Goal: Information Seeking & Learning: Check status

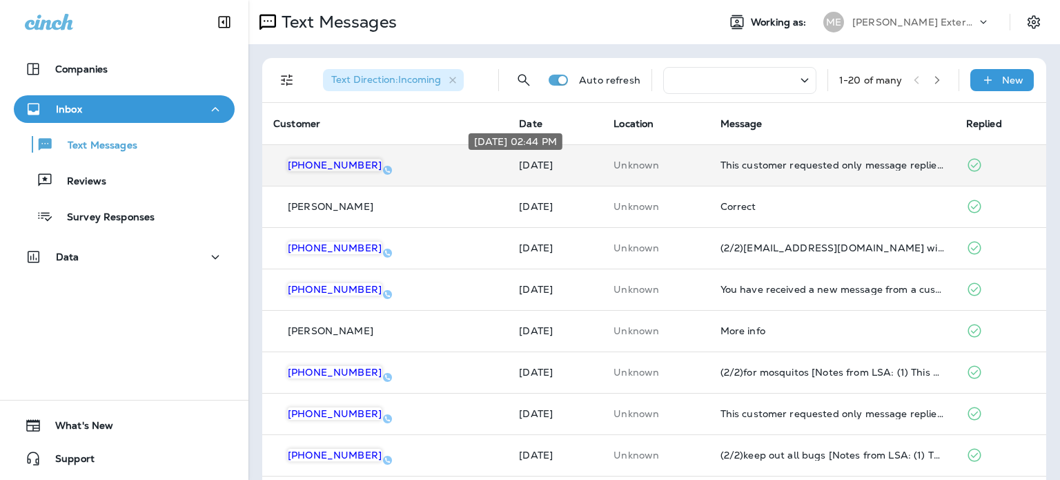
click at [519, 168] on p "[DATE]" at bounding box center [555, 164] width 72 height 11
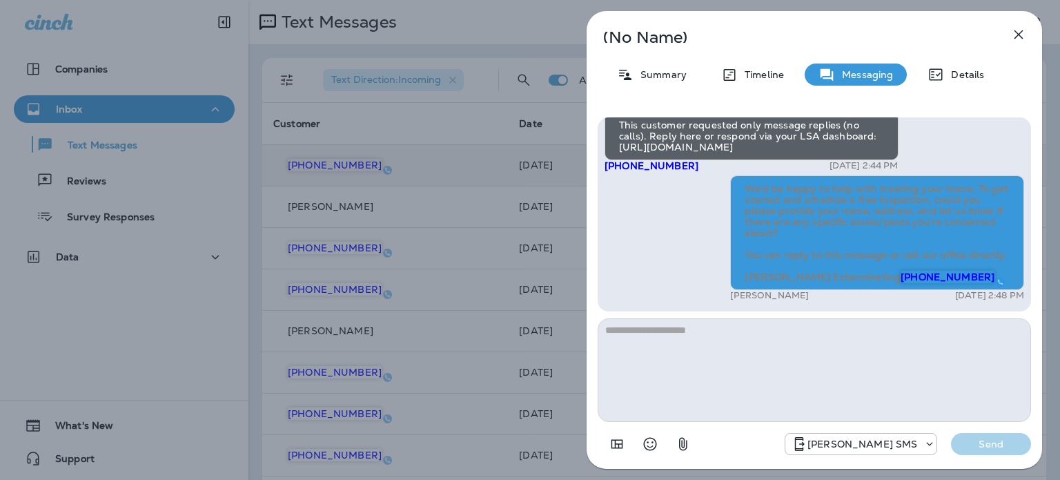
click at [1021, 43] on button "button" at bounding box center [1019, 35] width 28 height 28
